Goal: Find specific page/section

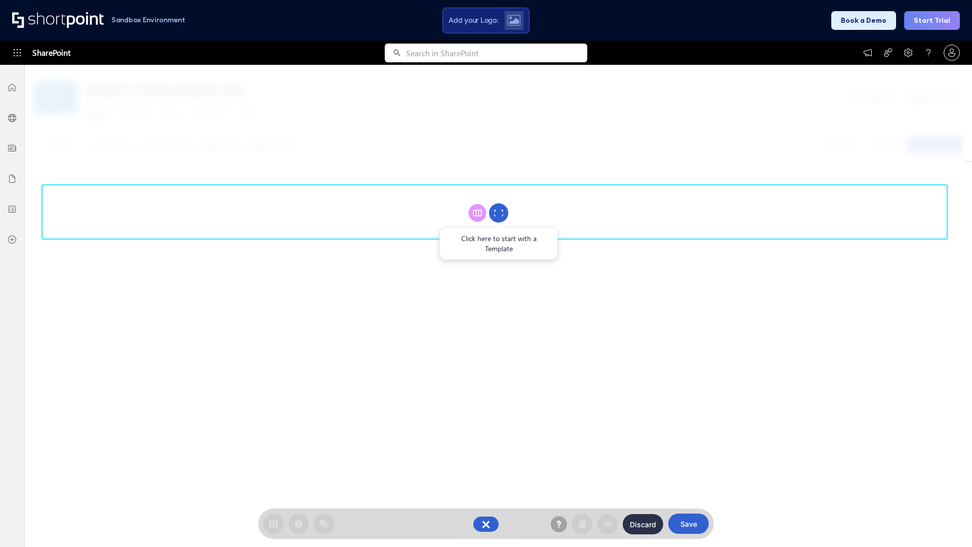
click at [499, 213] on circle at bounding box center [498, 213] width 19 height 19
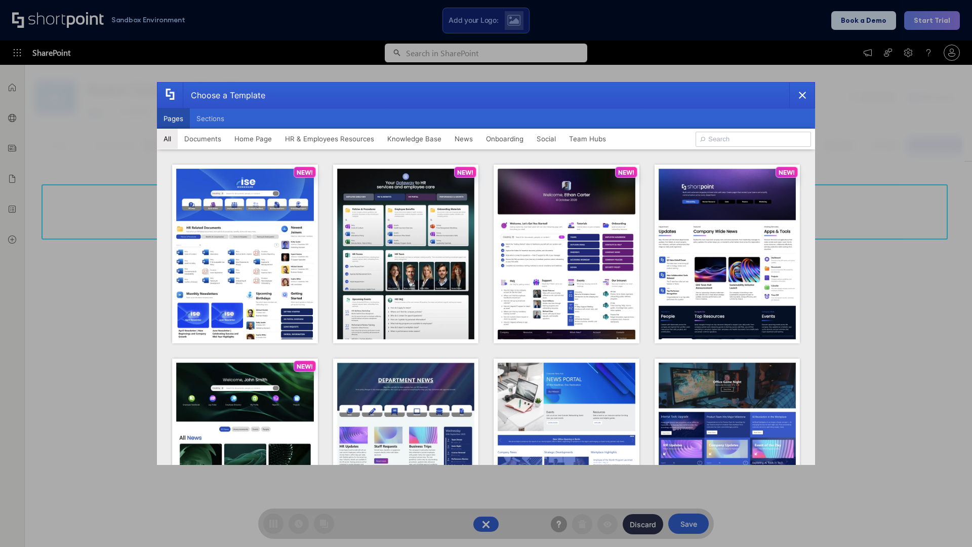
click at [173, 118] on button "Pages" at bounding box center [173, 118] width 33 height 20
type input "News Portal 2"
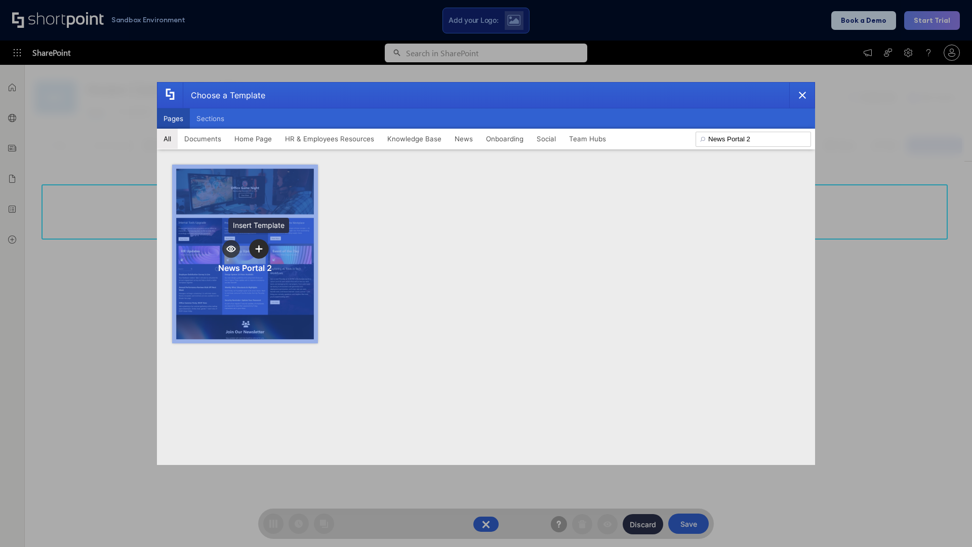
click at [259, 249] on icon "template selector" at bounding box center [258, 248] width 7 height 7
